Goal: Answer question/provide support: Share knowledge or assist other users

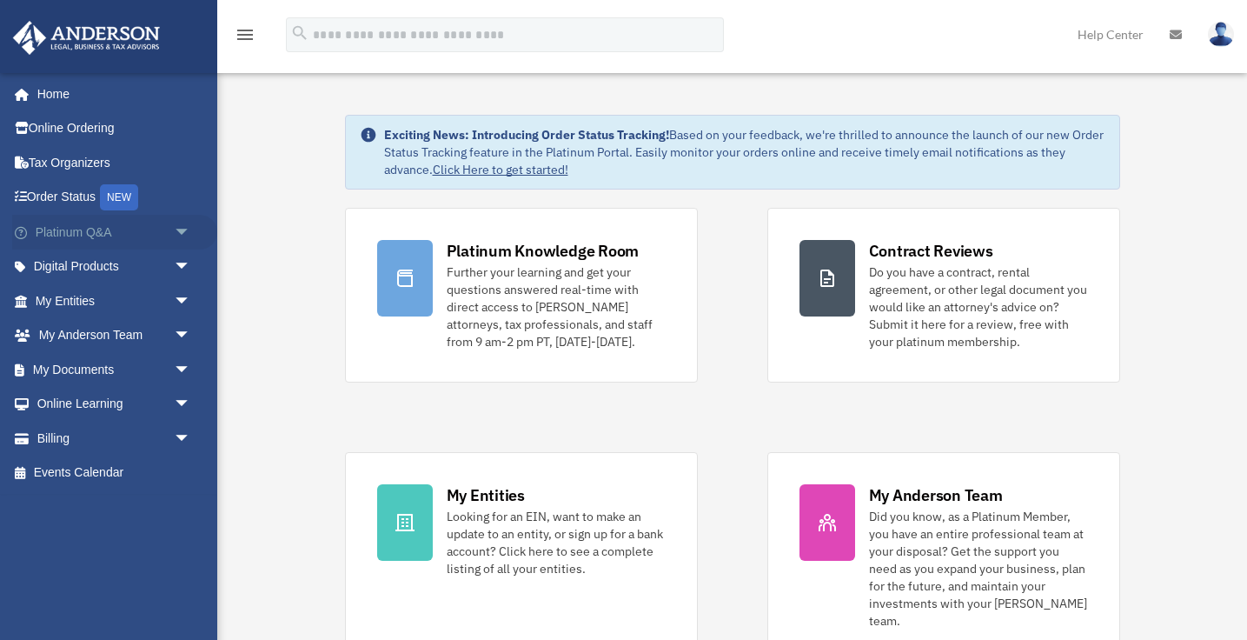
click at [98, 232] on link "Platinum Q&A arrow_drop_down" at bounding box center [114, 232] width 205 height 35
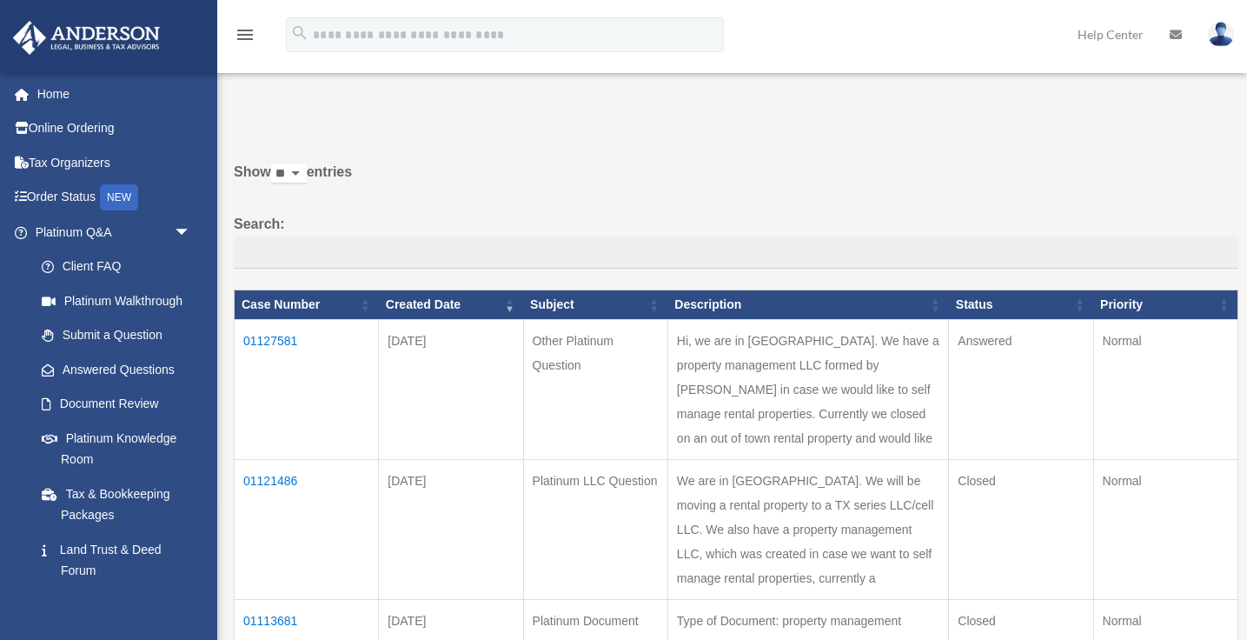
click at [278, 337] on td "01127581" at bounding box center [307, 390] width 144 height 140
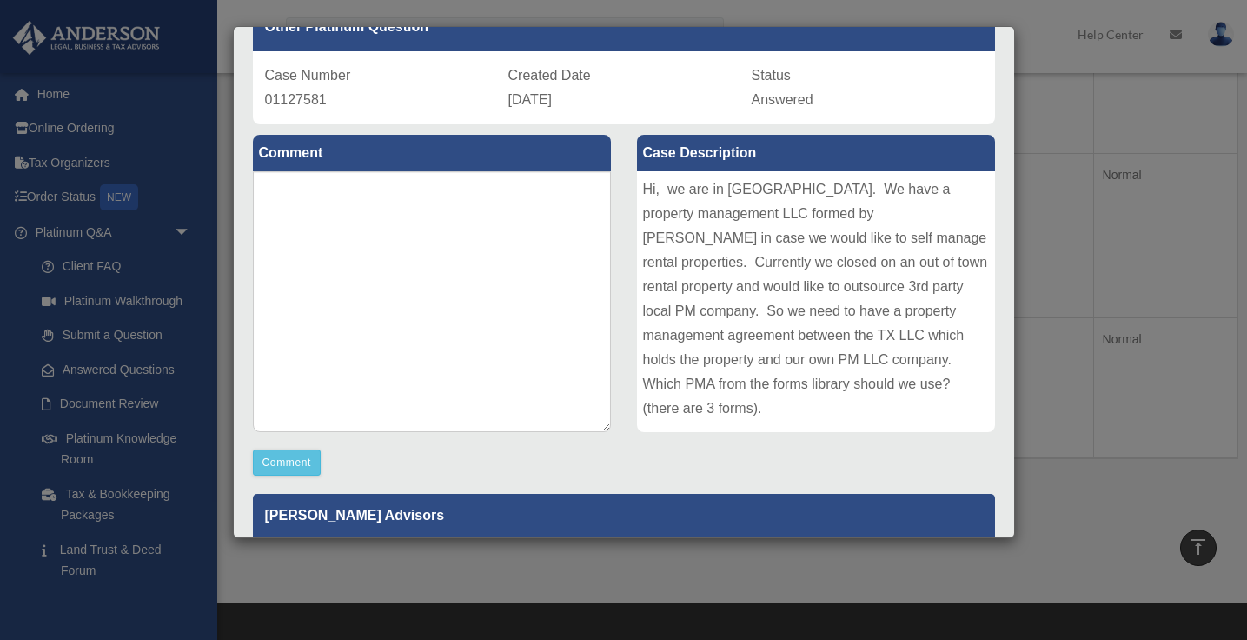
scroll to position [129, 0]
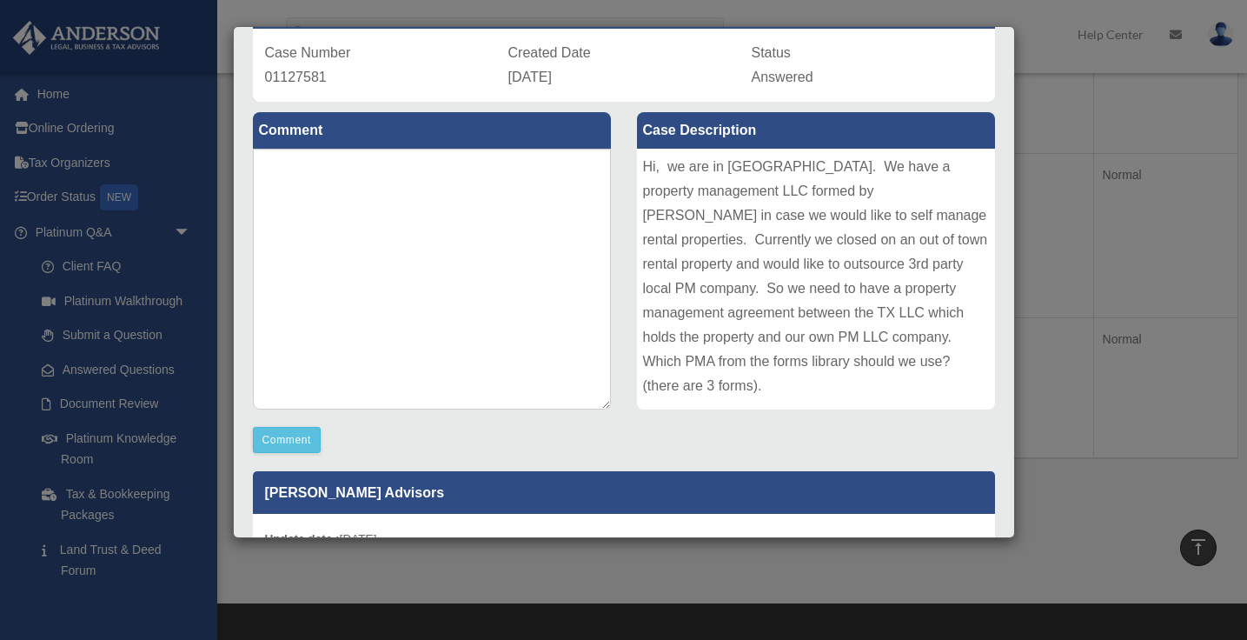
click at [1104, 362] on div "Case Detail × Other Platinum Question Case Number 01127581 Created Date [DATE] …" at bounding box center [623, 320] width 1247 height 640
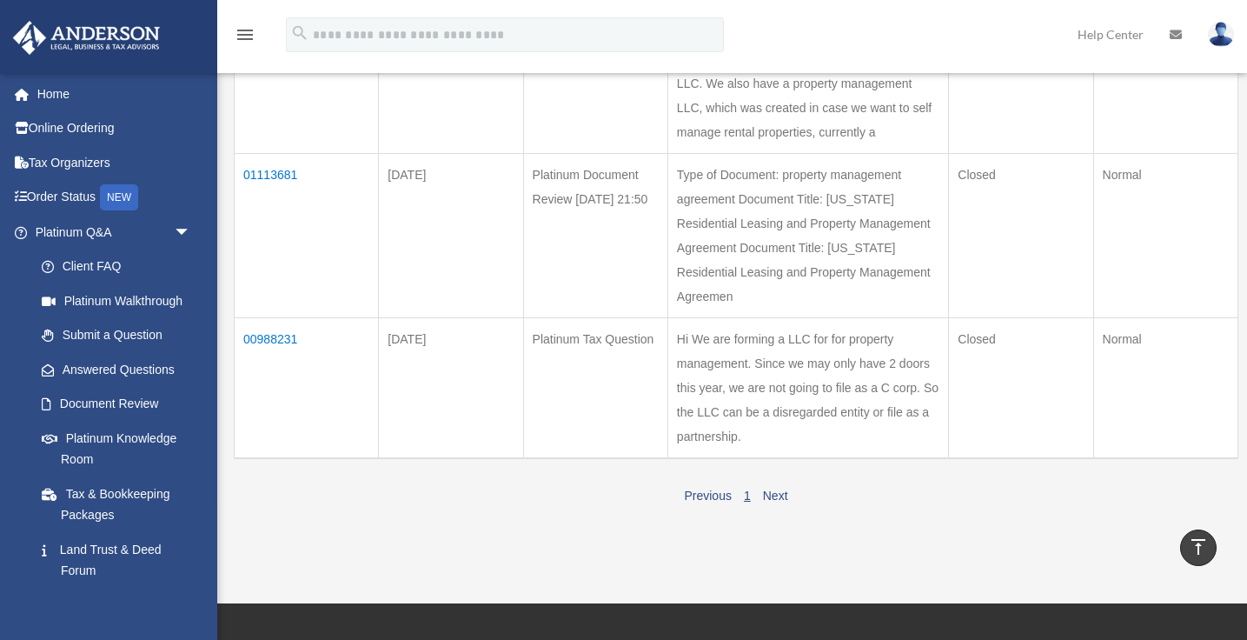
click at [273, 274] on td "01113681" at bounding box center [307, 236] width 144 height 164
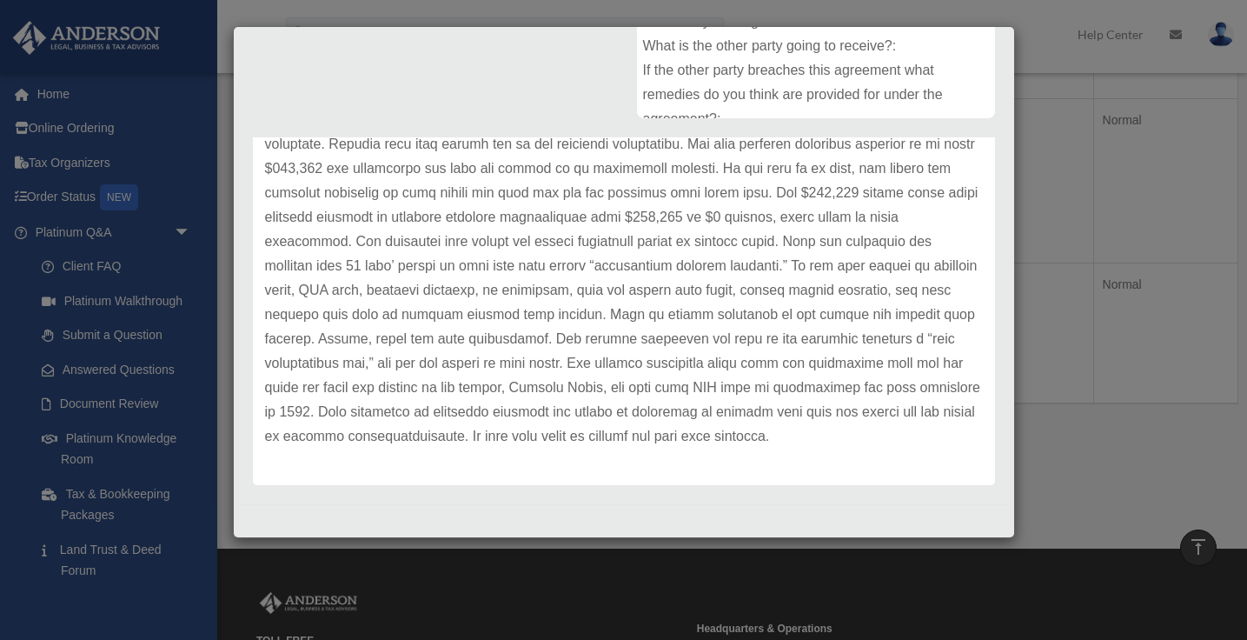
scroll to position [514, 0]
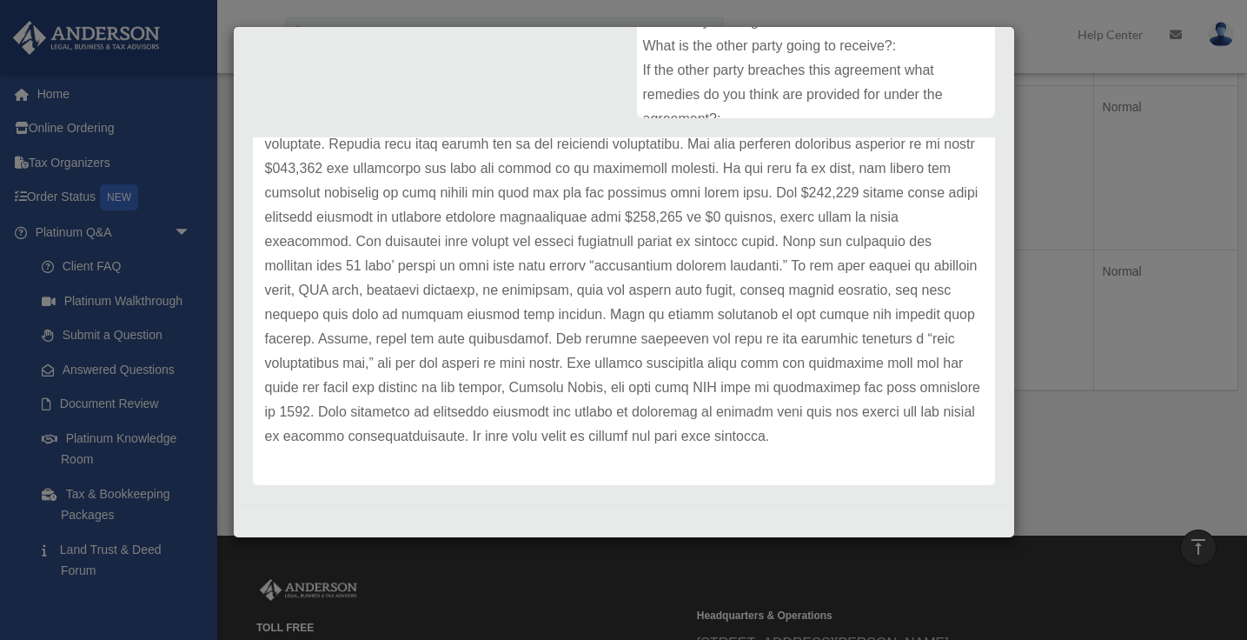
click at [1041, 113] on div "Case Detail × Platinum Document Review [DATE] 21:50 Case Number 01113681 Create…" at bounding box center [623, 320] width 1247 height 640
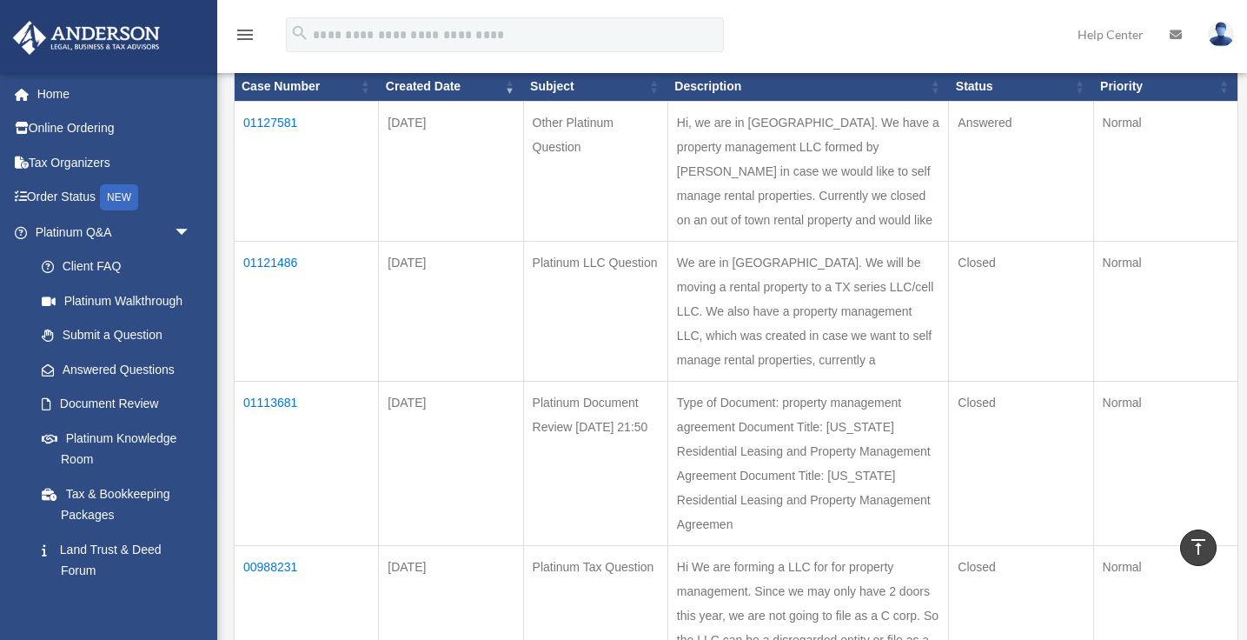
scroll to position [211, 0]
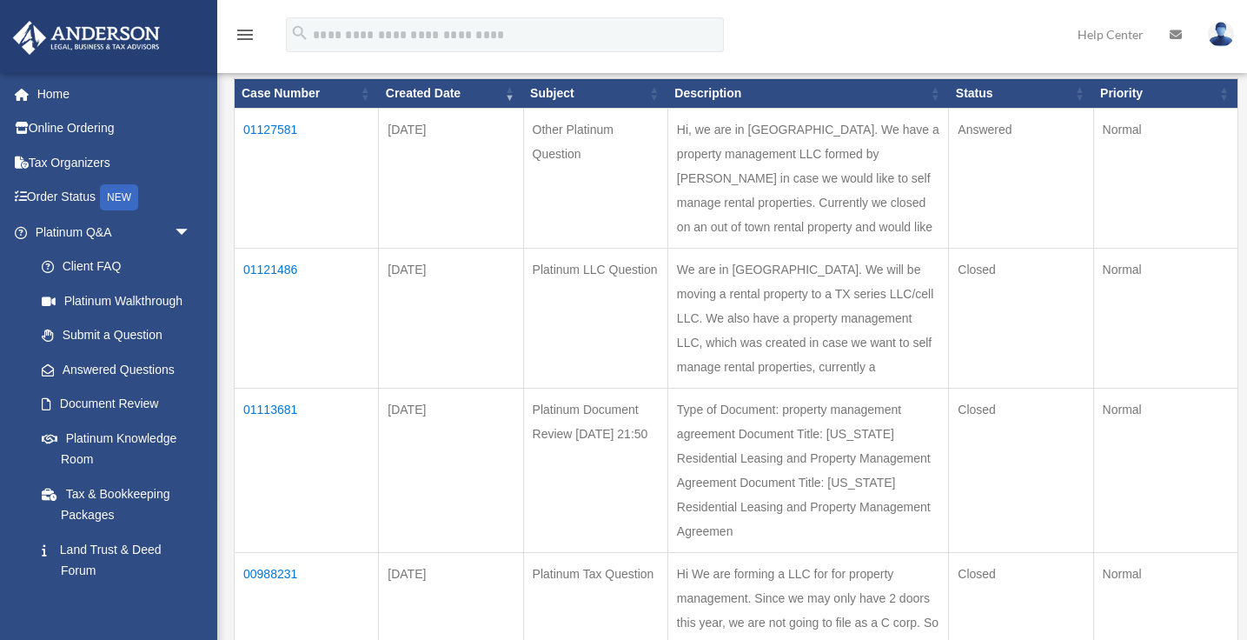
click at [281, 311] on td "01121486" at bounding box center [307, 319] width 144 height 140
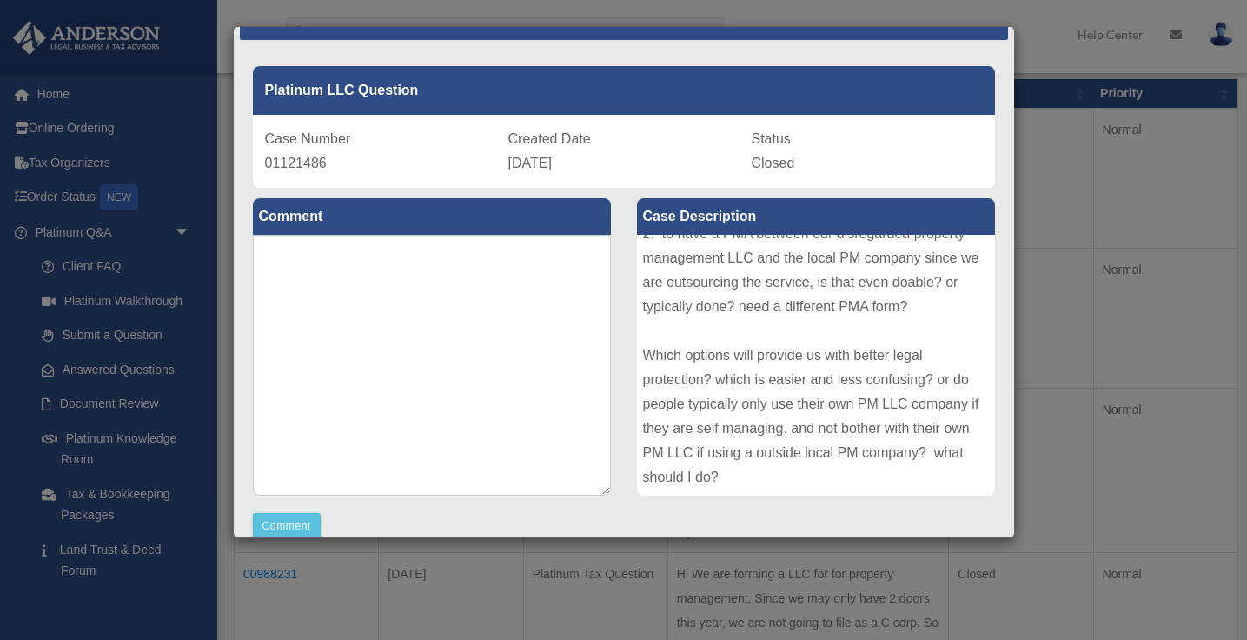
scroll to position [0, 0]
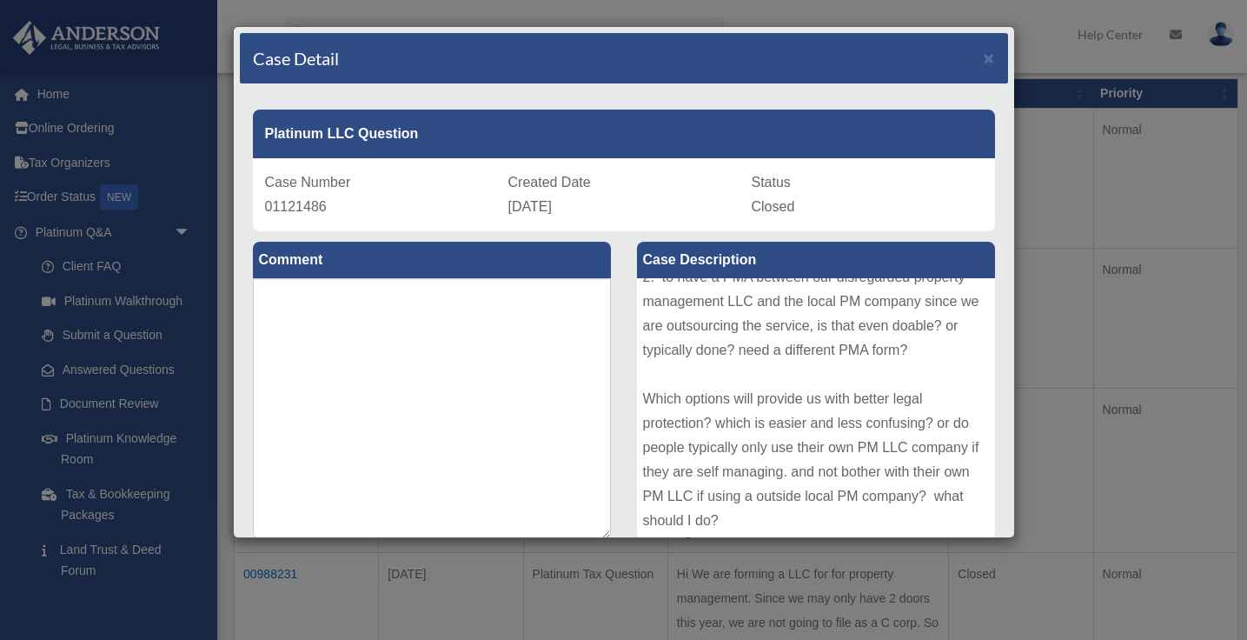
click at [1051, 191] on div "Case Detail × Platinum LLC Question Case Number 01121486 Created Date [DATE] St…" at bounding box center [623, 320] width 1247 height 640
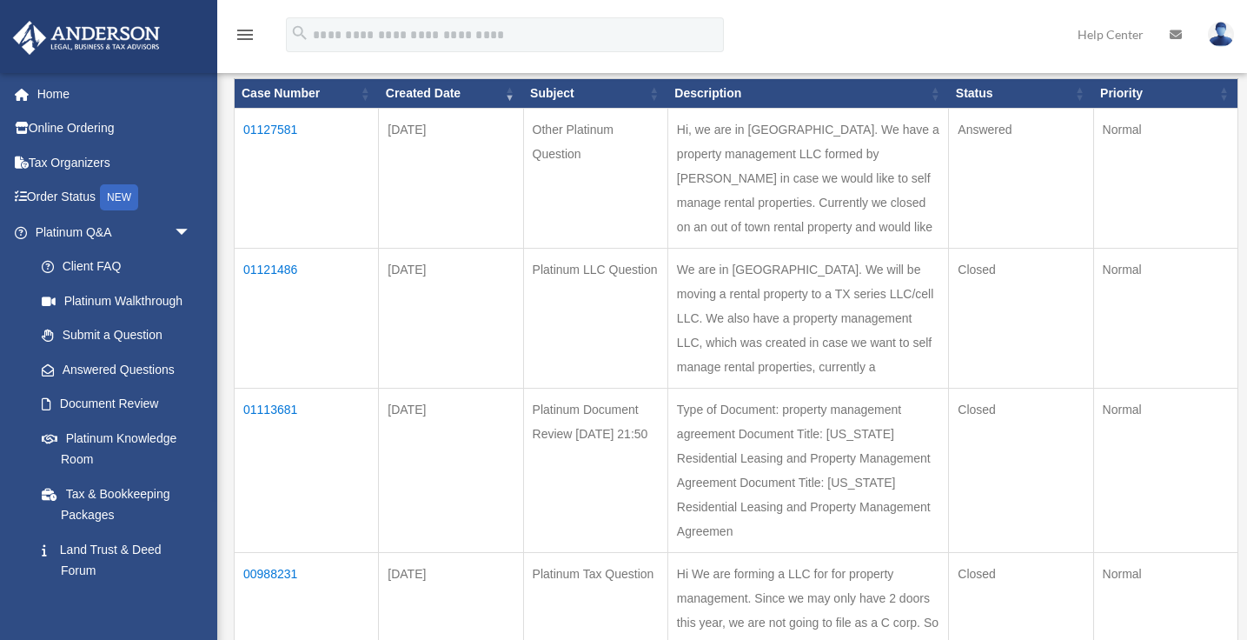
click at [271, 127] on td "01127581" at bounding box center [307, 179] width 144 height 140
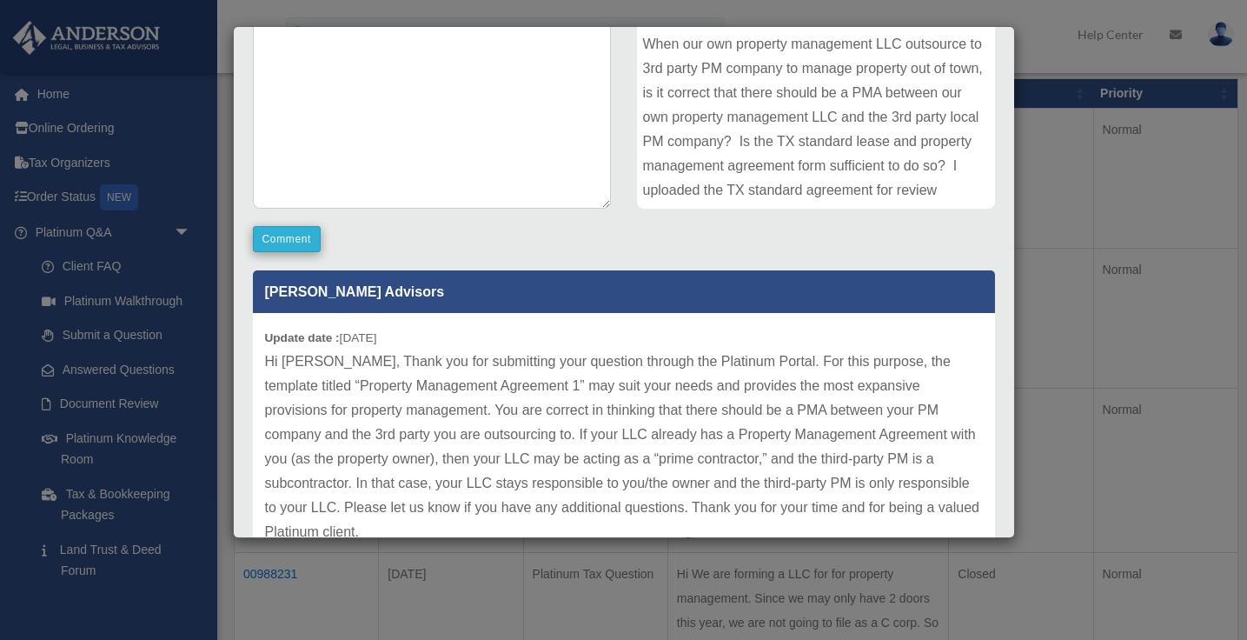
scroll to position [335, 0]
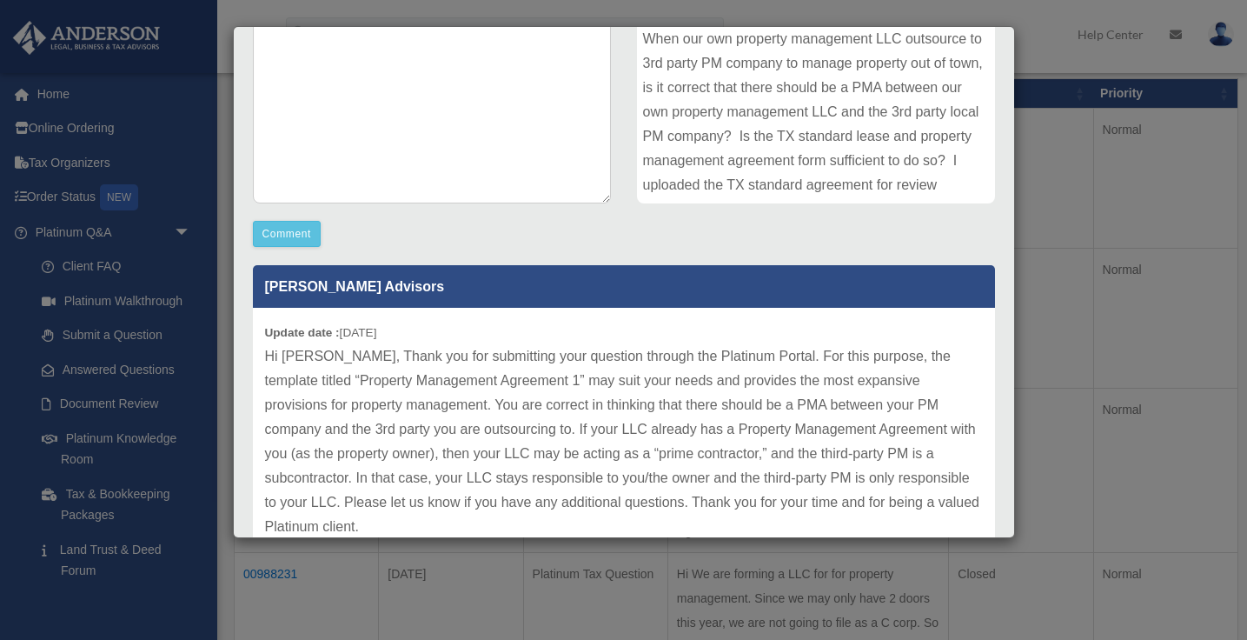
click at [1071, 247] on div "Case Detail × Other Platinum Question Case Number 01127581 Created Date [DATE] …" at bounding box center [623, 320] width 1247 height 640
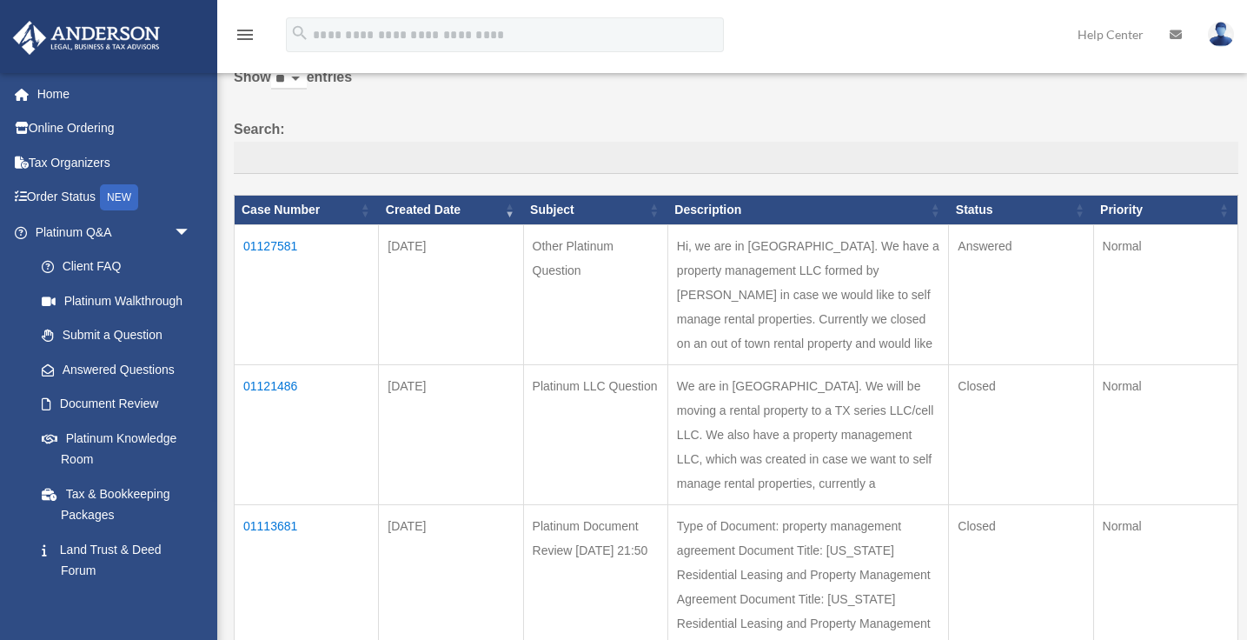
scroll to position [107, 0]
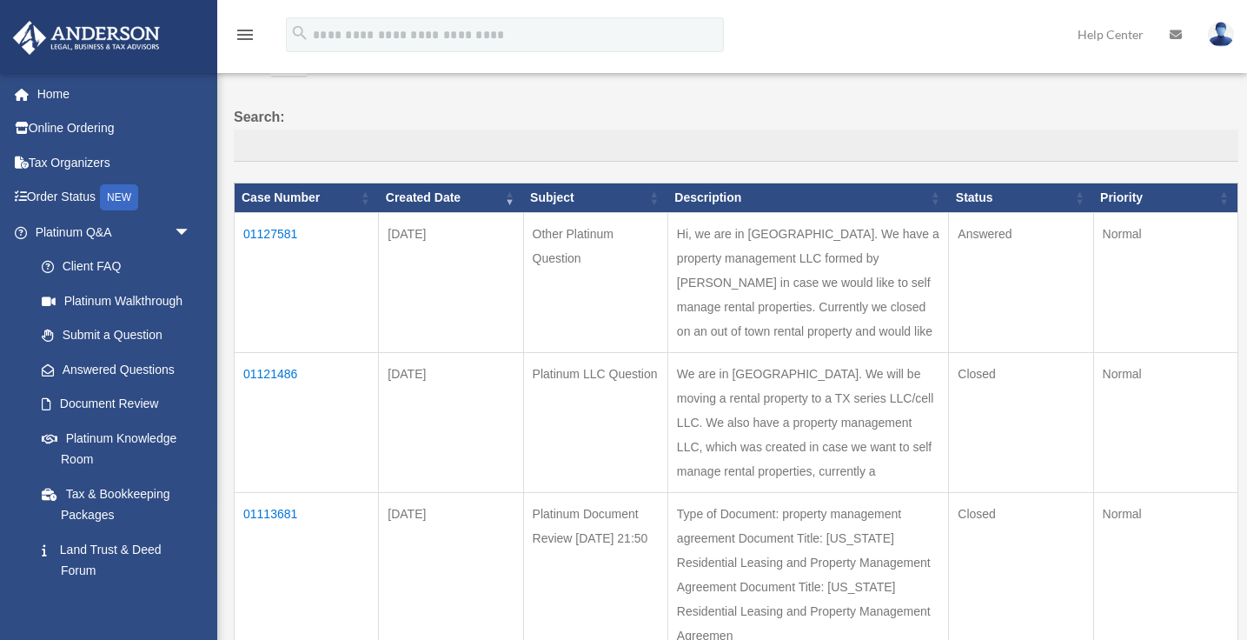
click at [277, 421] on td "01121486" at bounding box center [307, 423] width 144 height 140
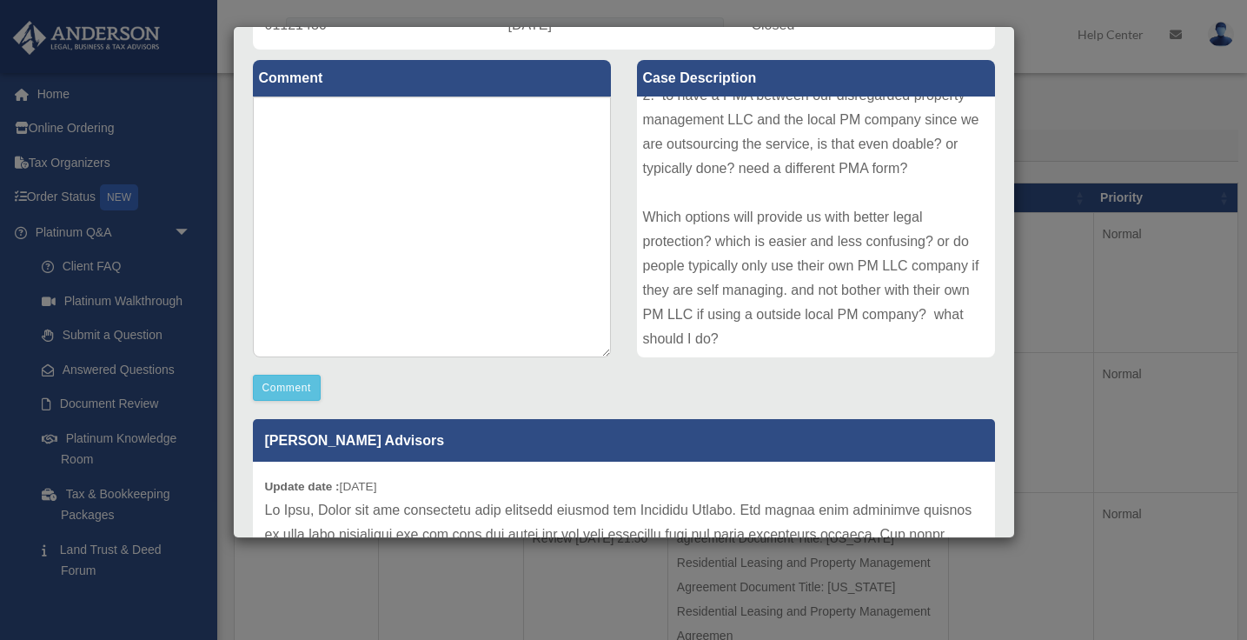
scroll to position [64, 0]
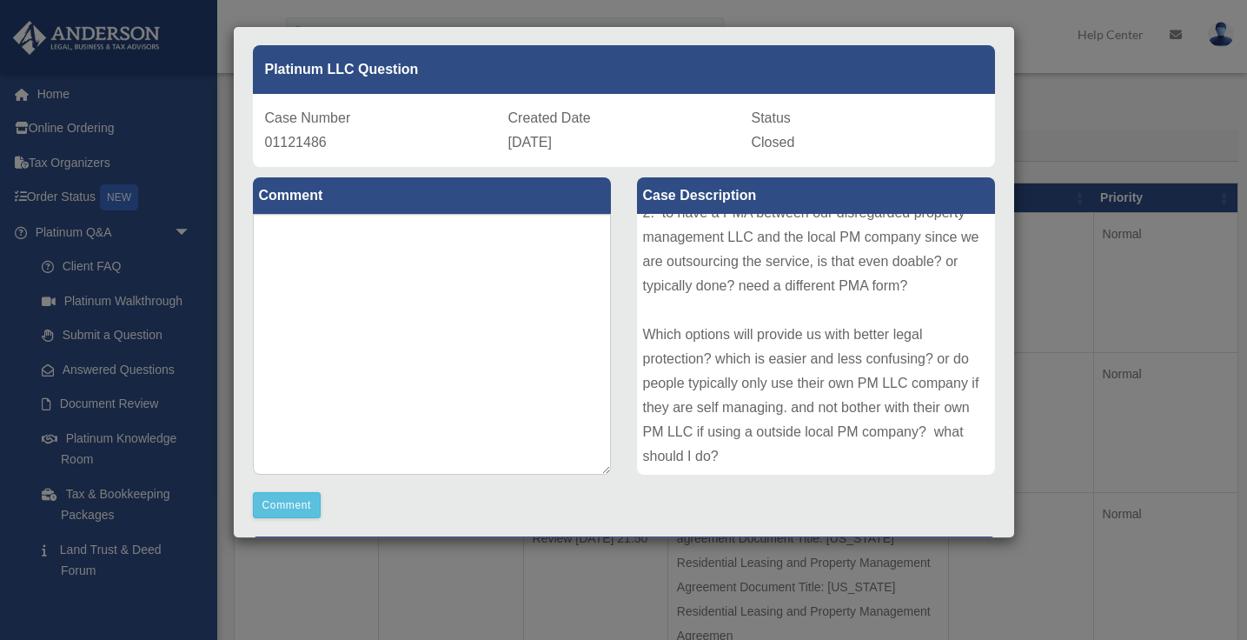
click at [1075, 129] on div "Case Detail × Platinum LLC Question Case Number 01121486 Created Date [DATE] St…" at bounding box center [623, 320] width 1247 height 640
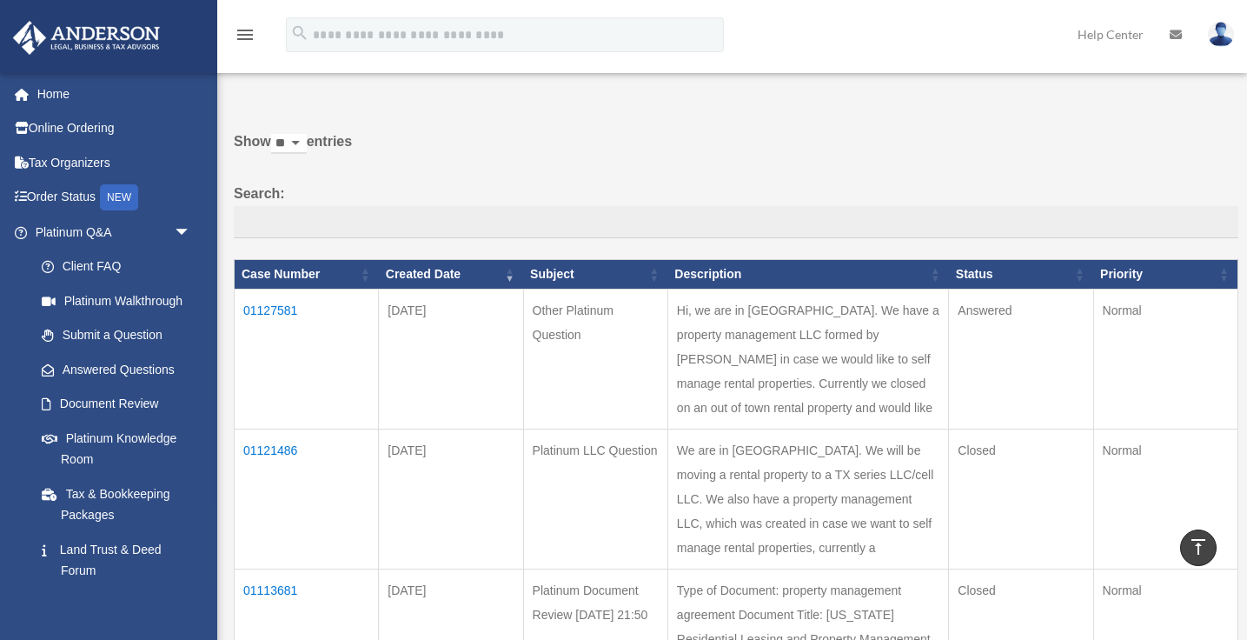
scroll to position [0, 0]
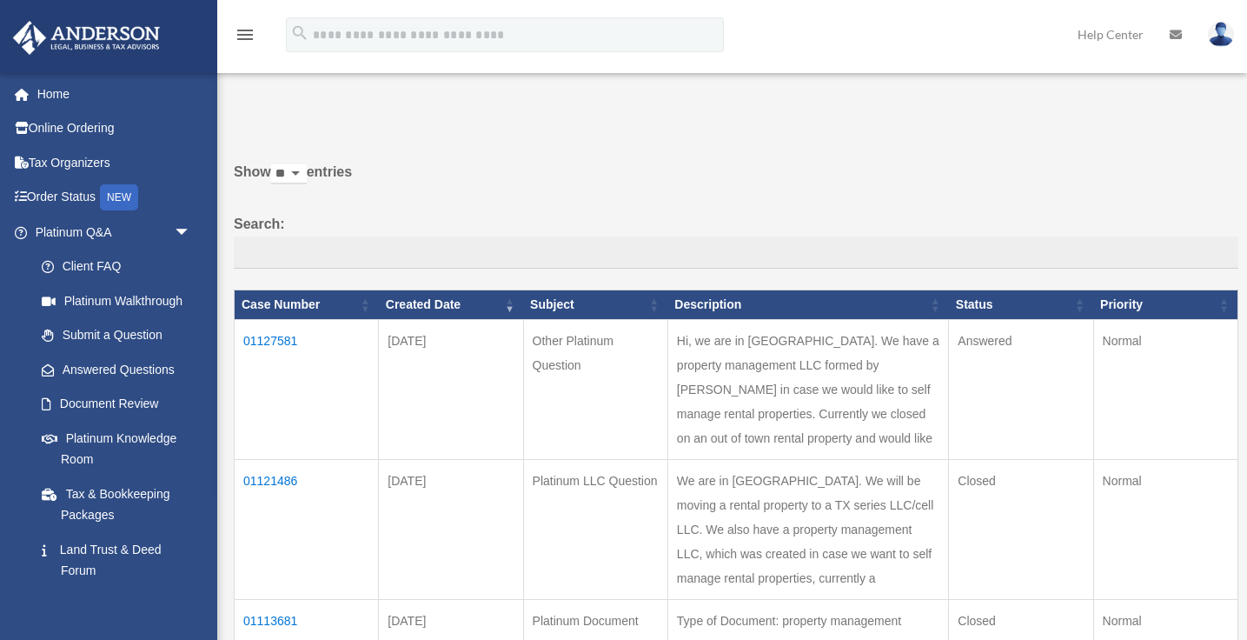
click at [277, 337] on td "01127581" at bounding box center [307, 390] width 144 height 140
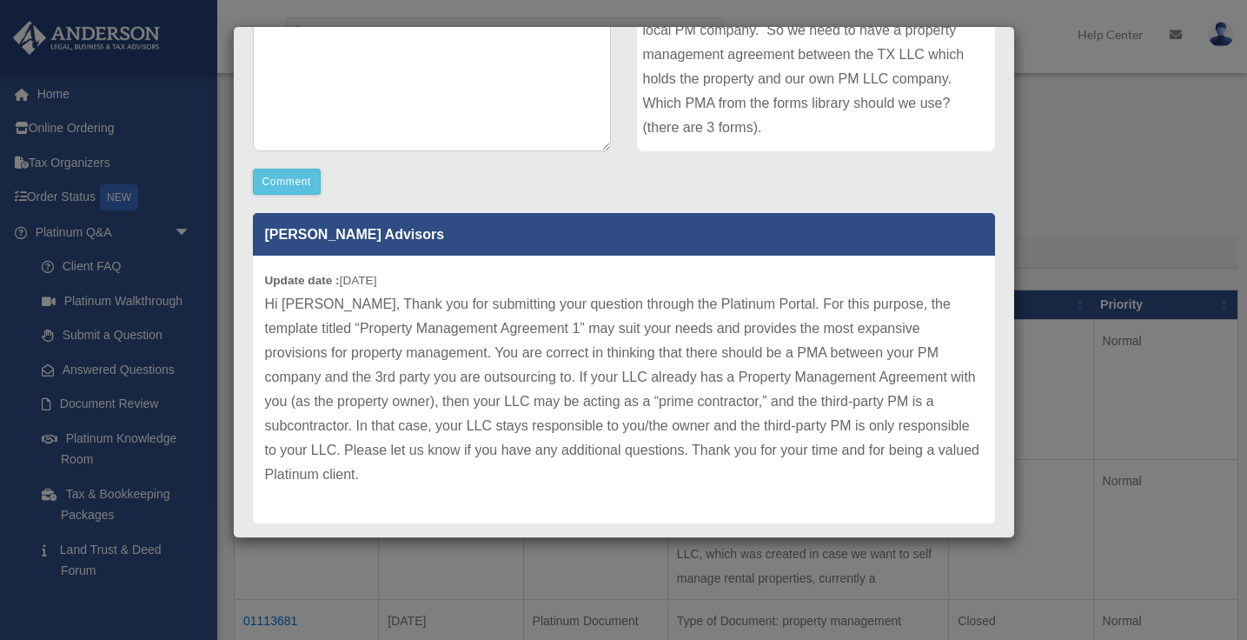
scroll to position [401, 0]
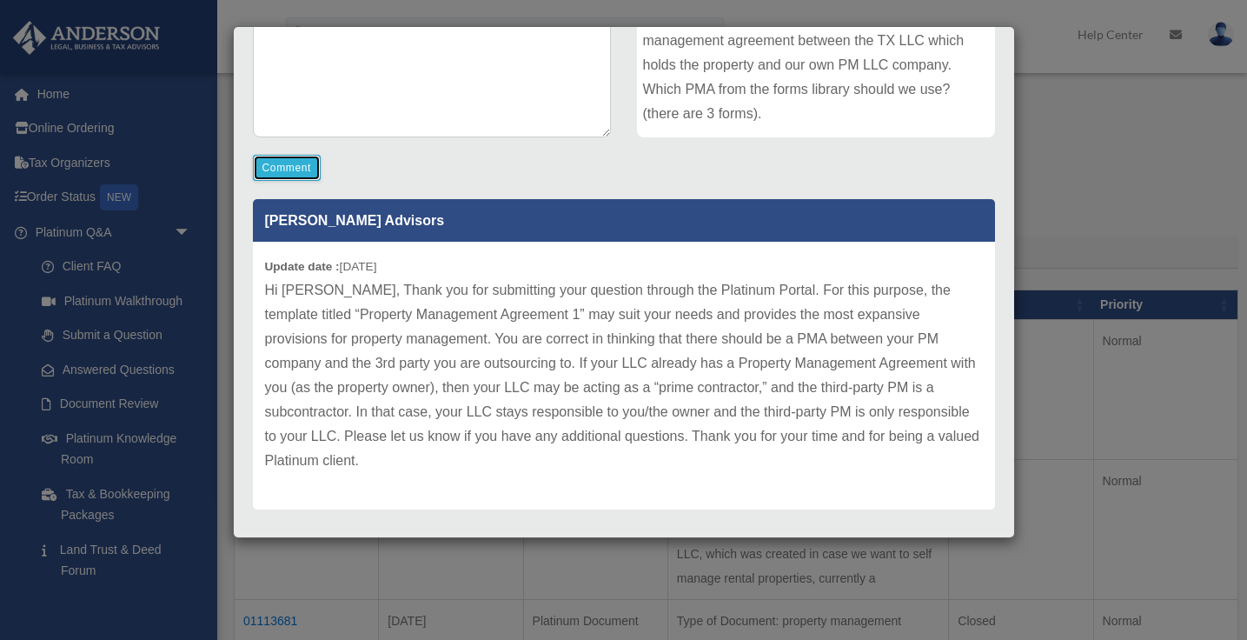
click at [299, 163] on button "Comment" at bounding box center [287, 168] width 69 height 26
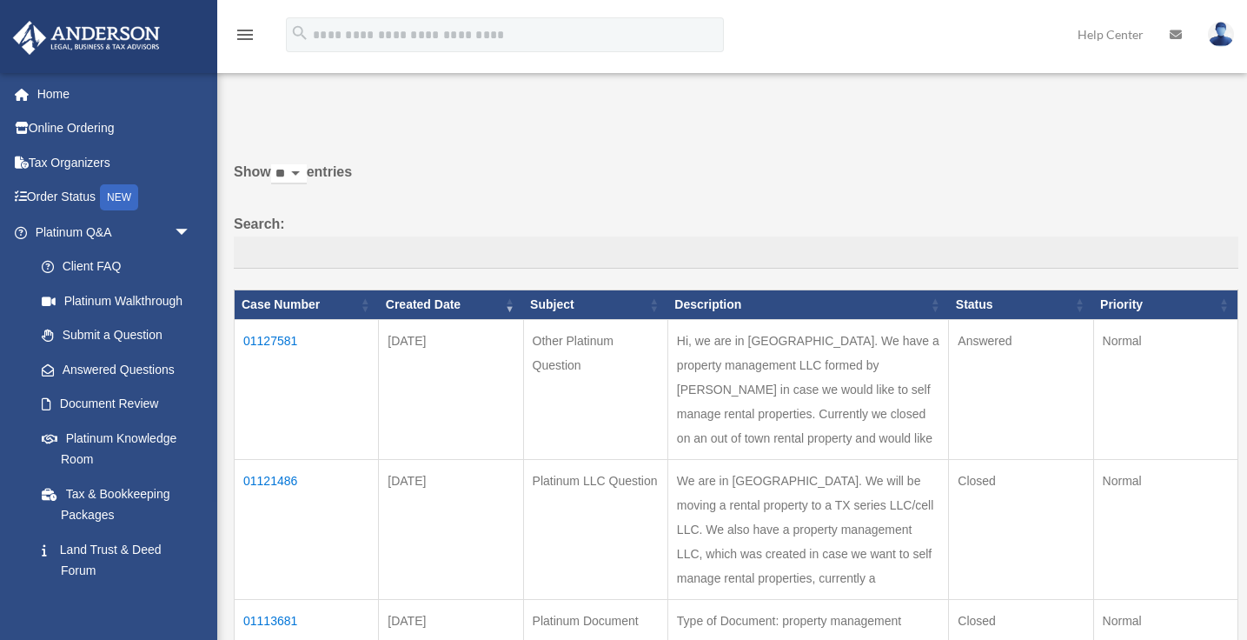
scroll to position [47, 0]
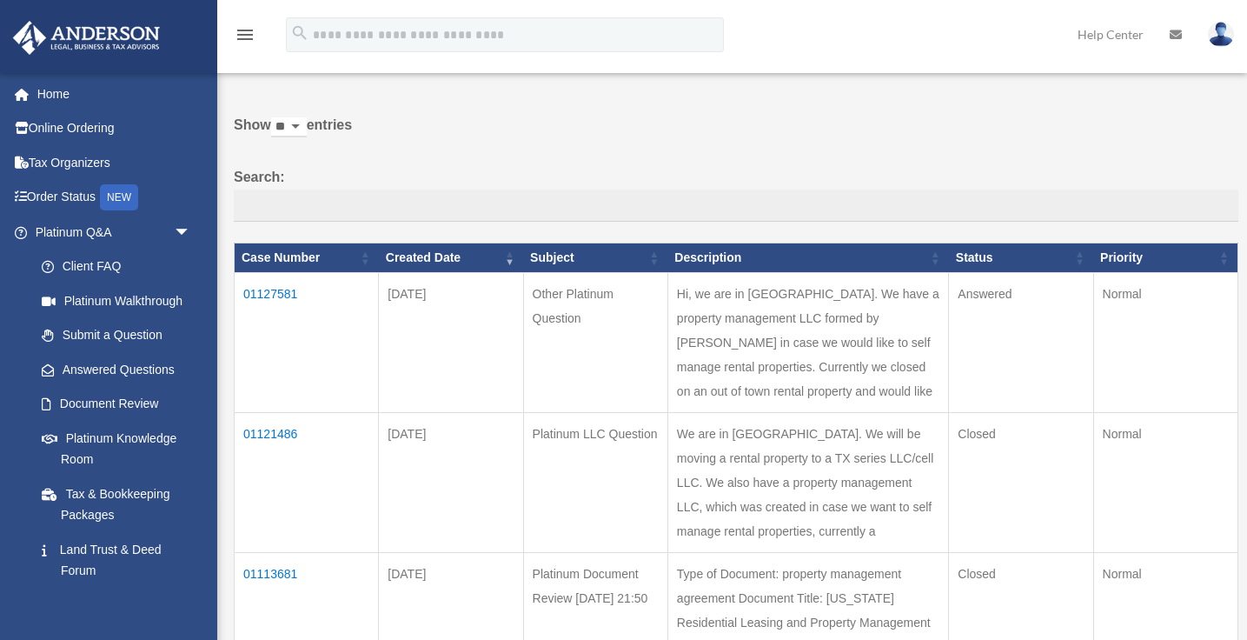
click at [275, 293] on td "01127581" at bounding box center [307, 343] width 144 height 140
click at [265, 295] on td "01127581" at bounding box center [307, 343] width 144 height 140
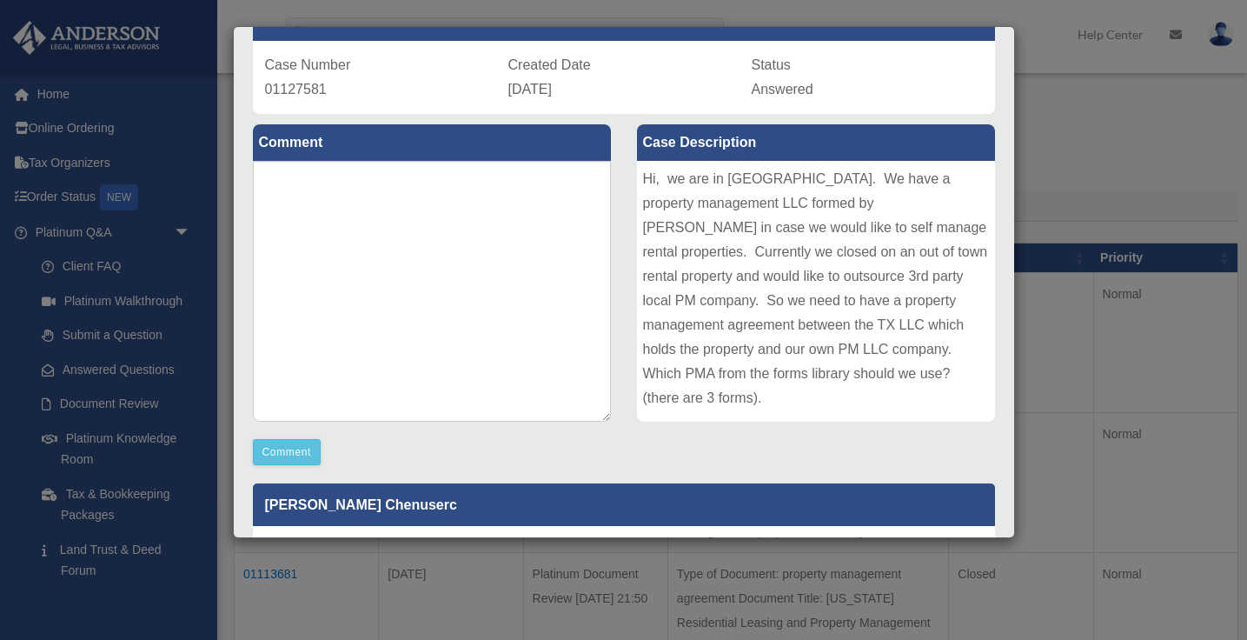
scroll to position [137, 0]
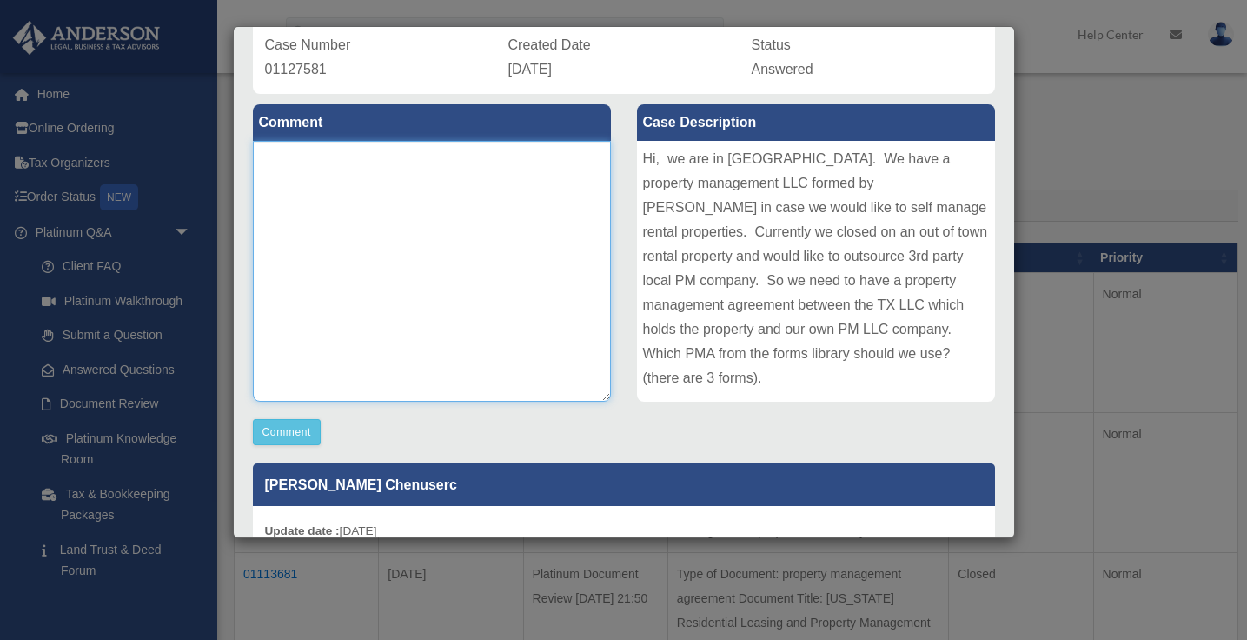
click at [376, 164] on textarea at bounding box center [432, 271] width 358 height 261
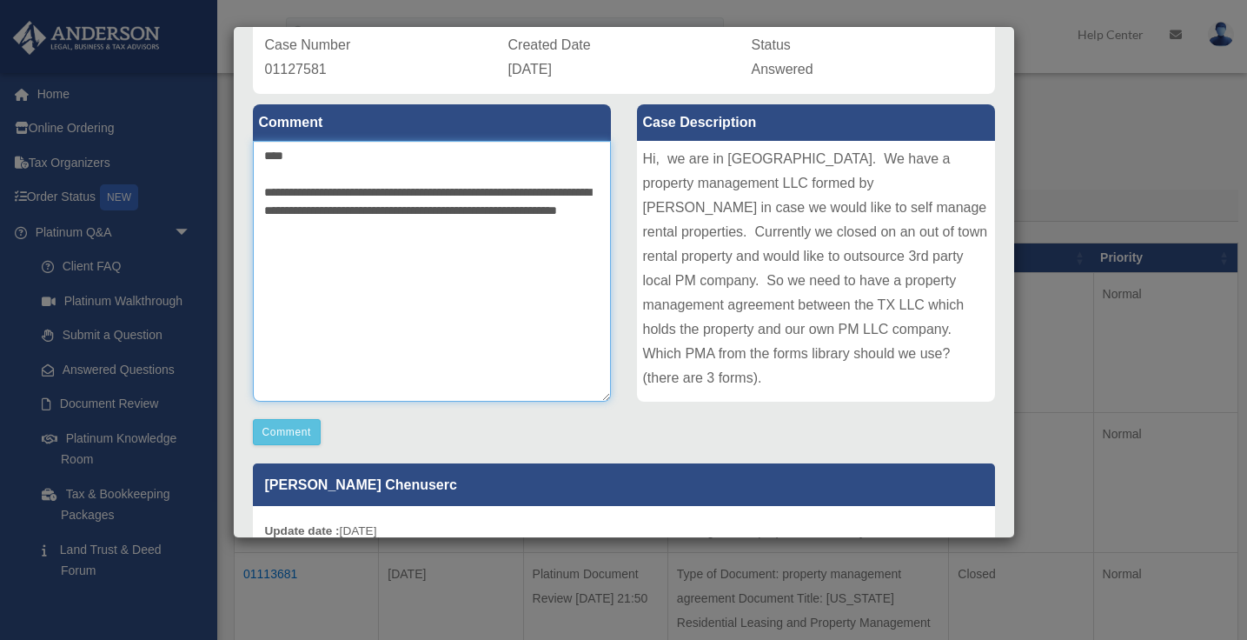
click at [415, 210] on textarea "**********" at bounding box center [432, 271] width 358 height 261
click at [389, 228] on textarea "**********" at bounding box center [432, 271] width 358 height 261
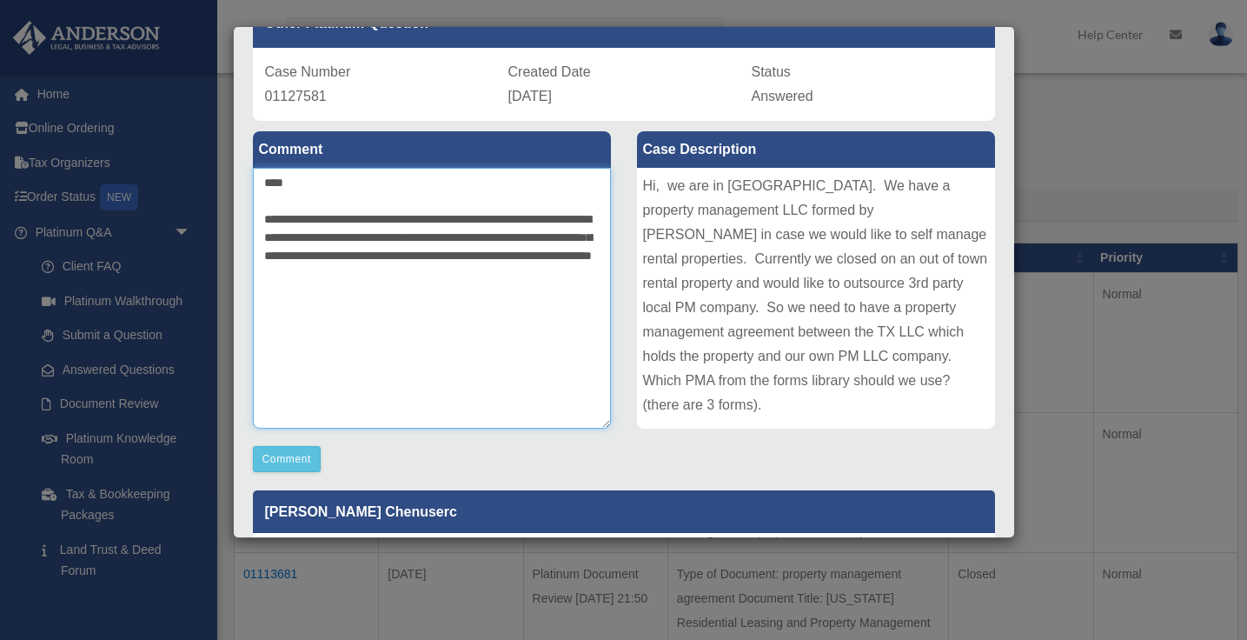
scroll to position [90, 0]
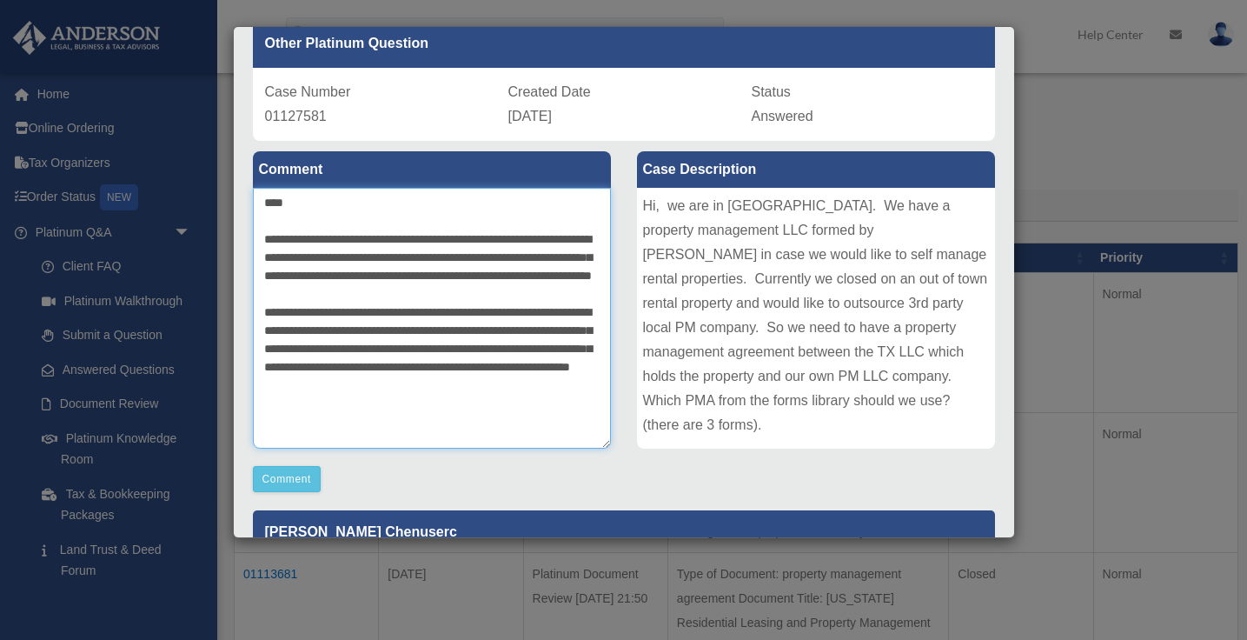
click at [550, 277] on textarea "**********" at bounding box center [432, 318] width 358 height 261
click at [576, 275] on textarea "**********" at bounding box center [432, 318] width 358 height 261
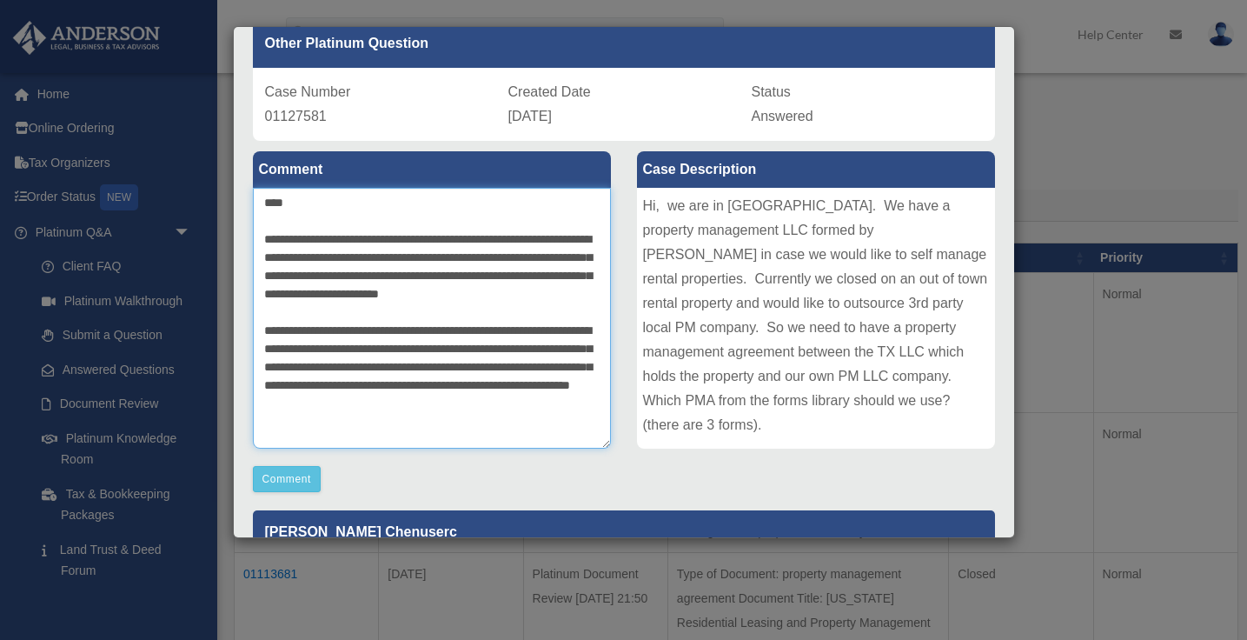
click at [325, 423] on textarea "**********" at bounding box center [432, 318] width 358 height 261
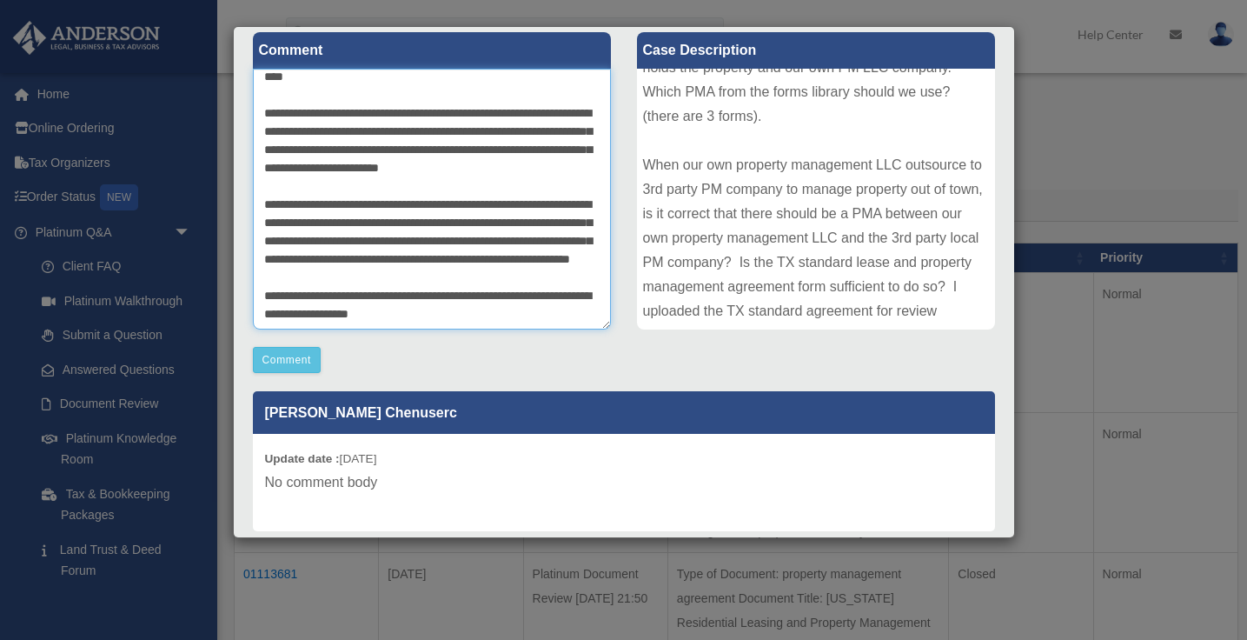
scroll to position [362, 0]
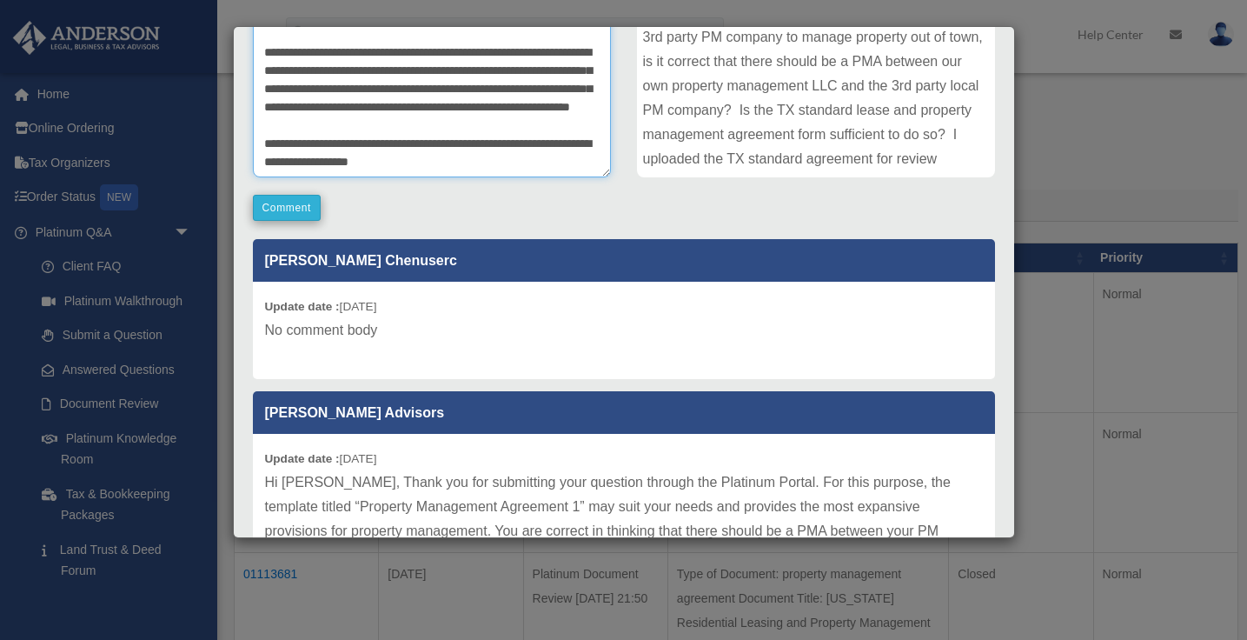
type textarea "**********"
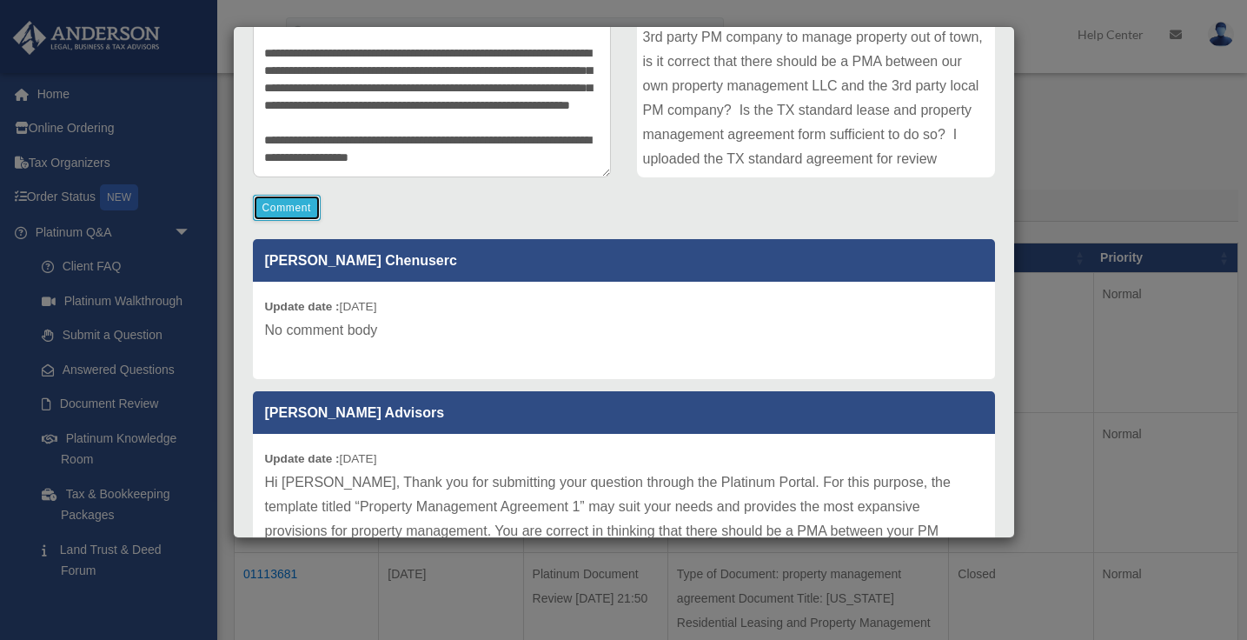
scroll to position [371, 0]
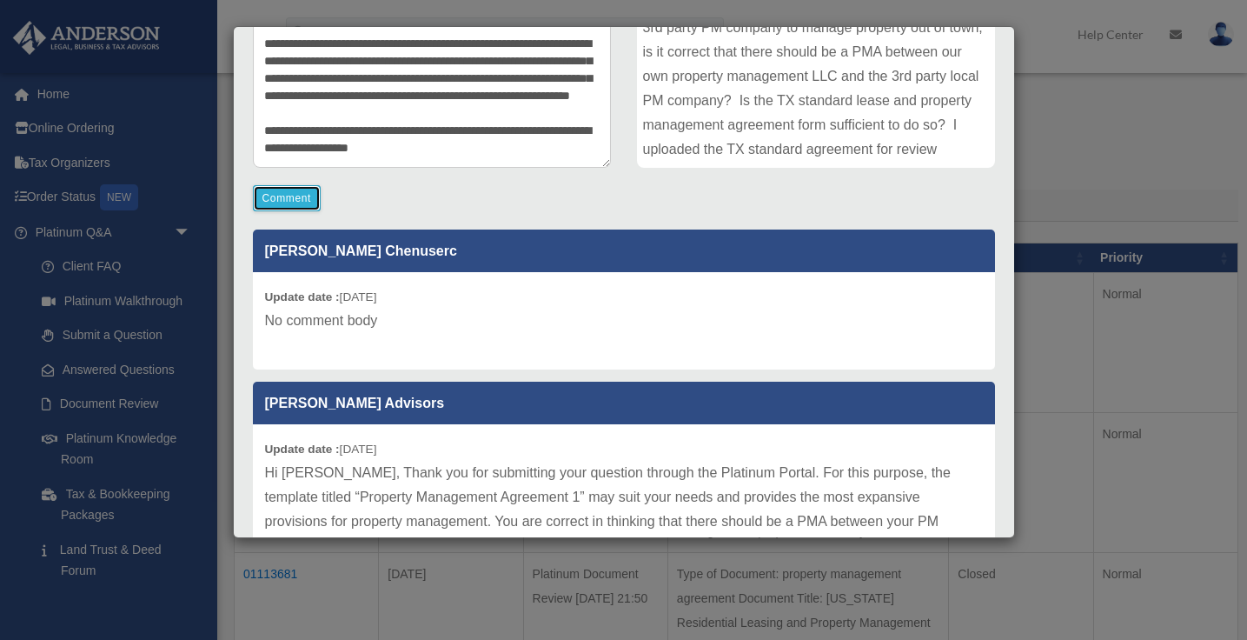
click at [280, 210] on button "Comment" at bounding box center [287, 198] width 69 height 26
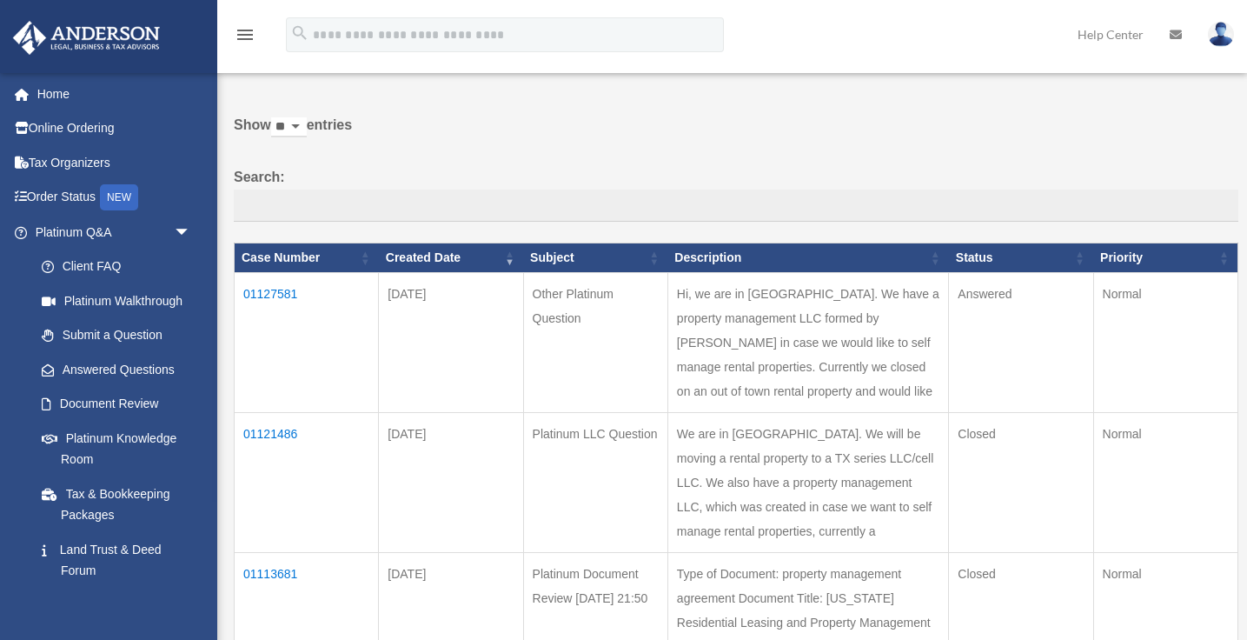
scroll to position [0, 0]
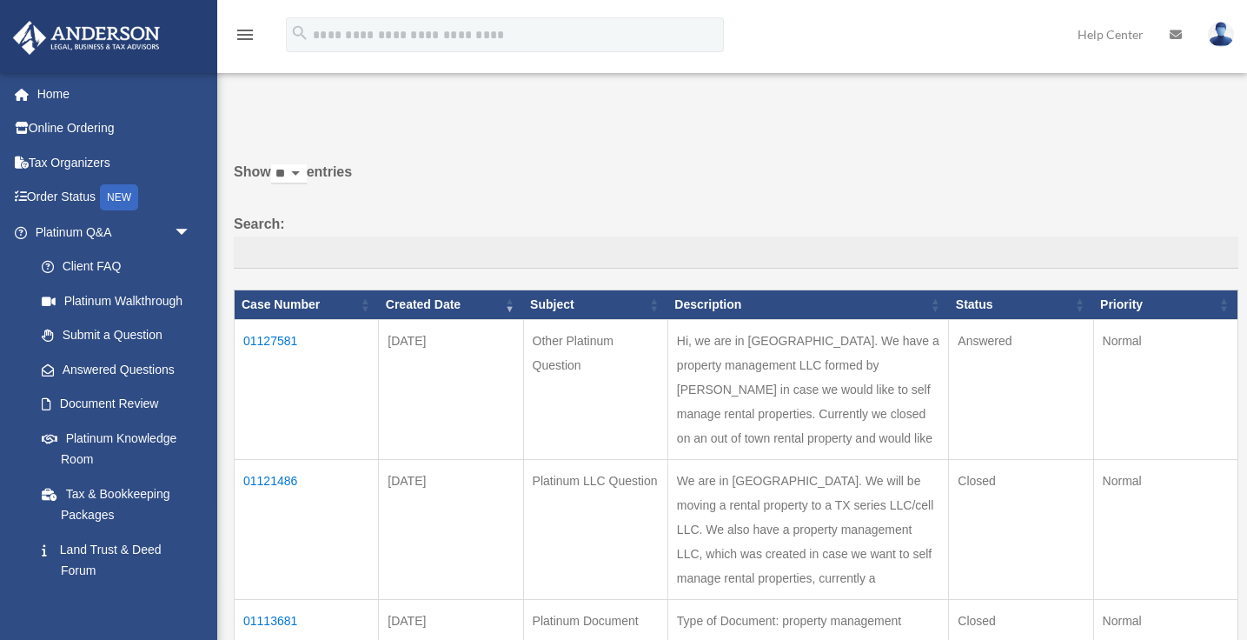
click at [1220, 32] on img at bounding box center [1221, 34] width 26 height 25
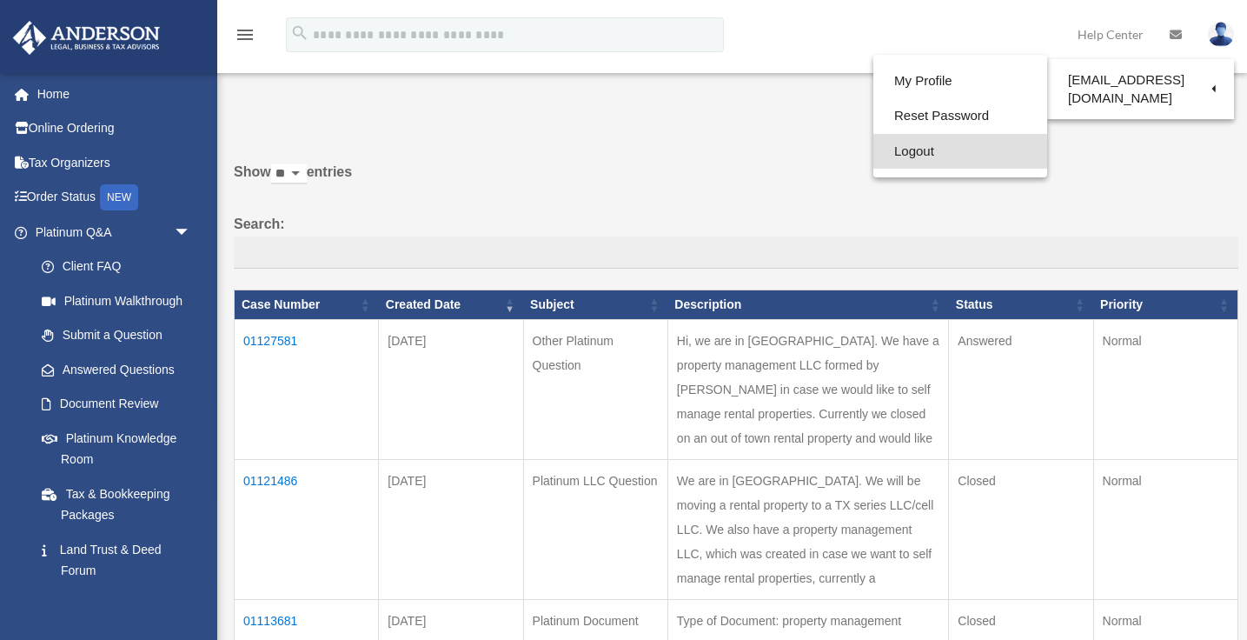
click at [903, 154] on link "Logout" at bounding box center [960, 152] width 174 height 36
